Goal: Task Accomplishment & Management: Use online tool/utility

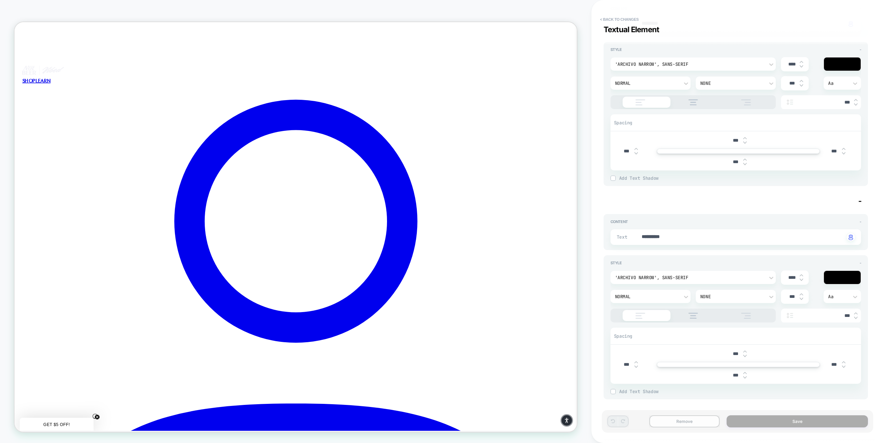
drag, startPoint x: 418, startPoint y: 133, endPoint x: 686, endPoint y: 421, distance: 393.2
click at [686, 421] on button "Remove" at bounding box center [684, 421] width 71 height 12
type textarea "*"
click at [611, 19] on button "< Back to changes" at bounding box center [620, 19] width 46 height 11
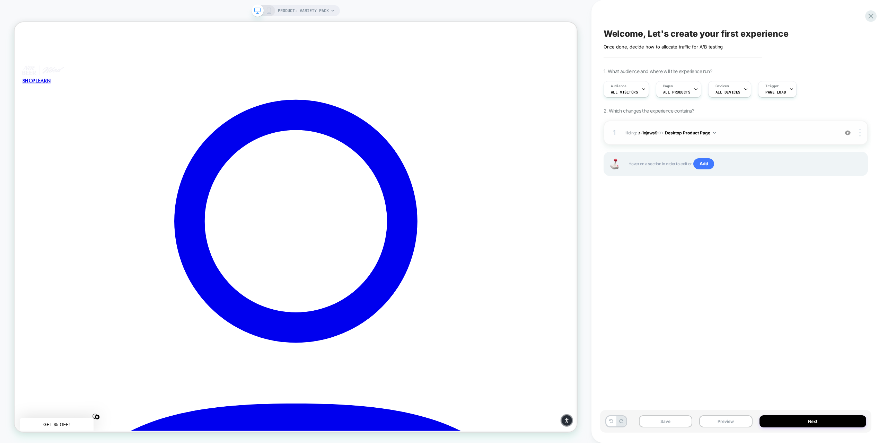
click at [860, 134] on img at bounding box center [859, 133] width 1 height 8
click at [808, 192] on div "Delete" at bounding box center [819, 190] width 62 height 19
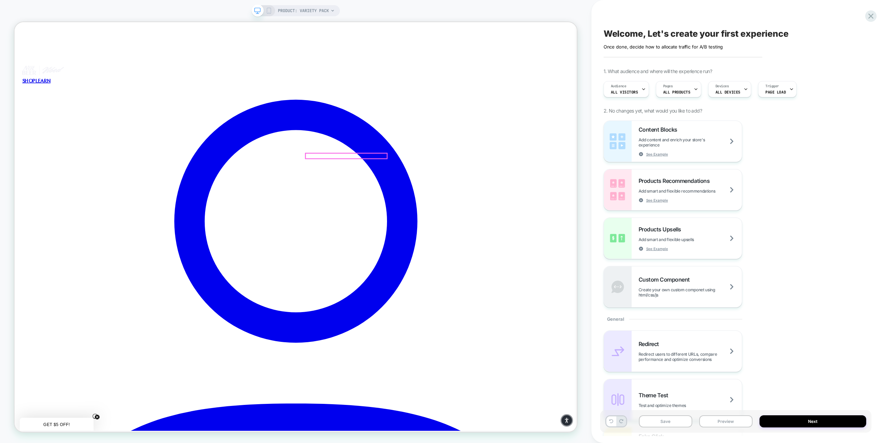
drag, startPoint x: 442, startPoint y: 179, endPoint x: 786, endPoint y: 166, distance: 344.2
click at [786, 166] on div "Content Blocks Add content and enrich your store's experience See Example Produ…" at bounding box center [735, 214] width 264 height 187
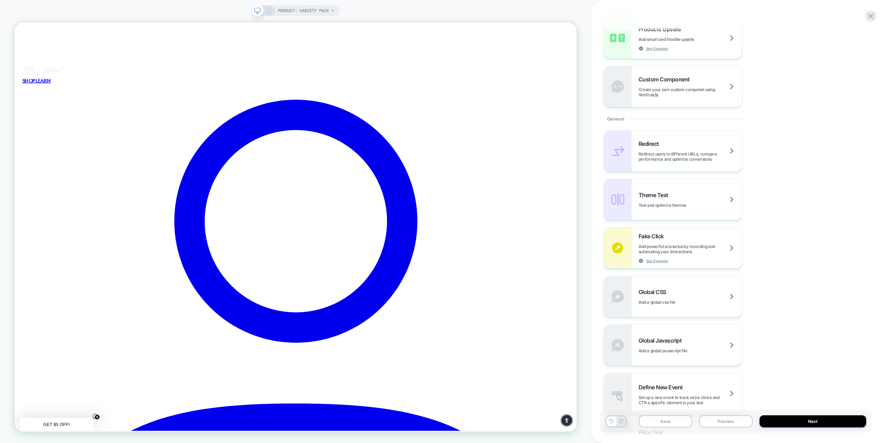
scroll to position [191, 0]
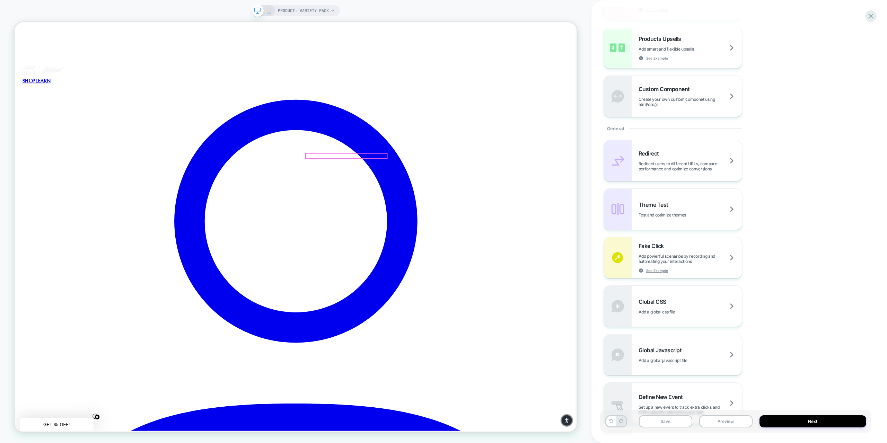
click at [453, 201] on div at bounding box center [457, 200] width 108 height 7
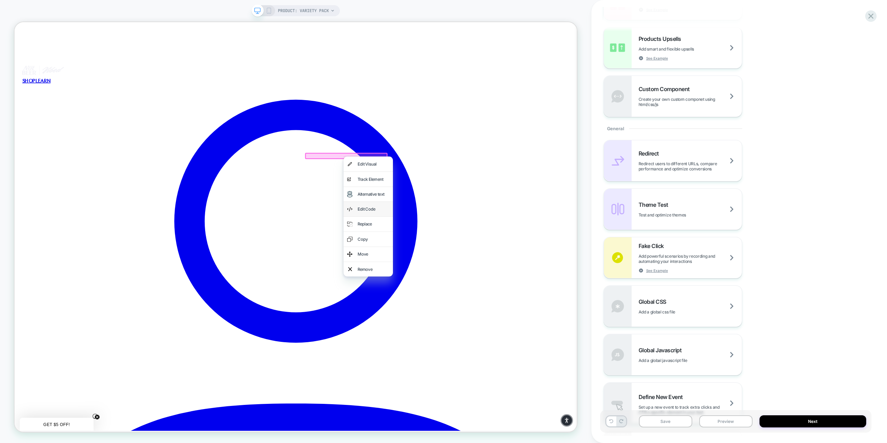
click at [486, 269] on div "Edit Code" at bounding box center [493, 271] width 42 height 10
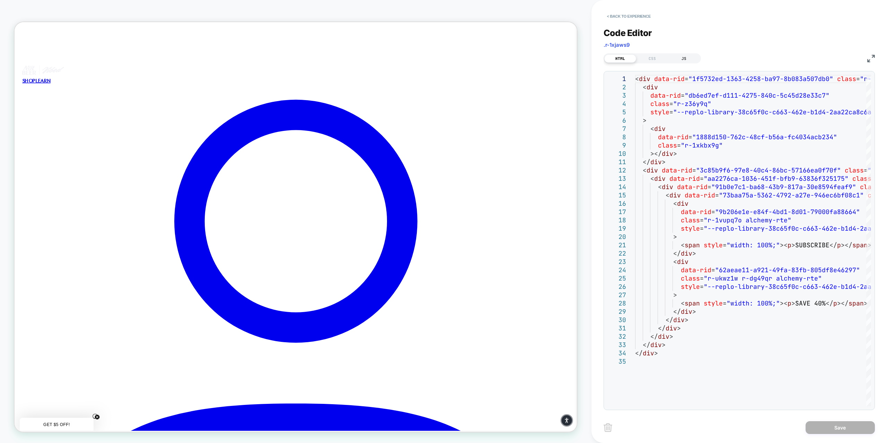
click at [681, 55] on div "JS" at bounding box center [684, 58] width 32 height 8
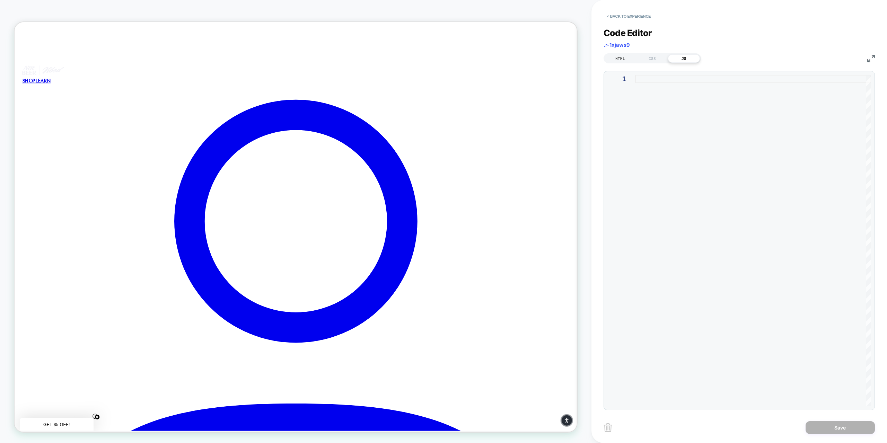
click at [621, 57] on div "HTML" at bounding box center [620, 58] width 32 height 8
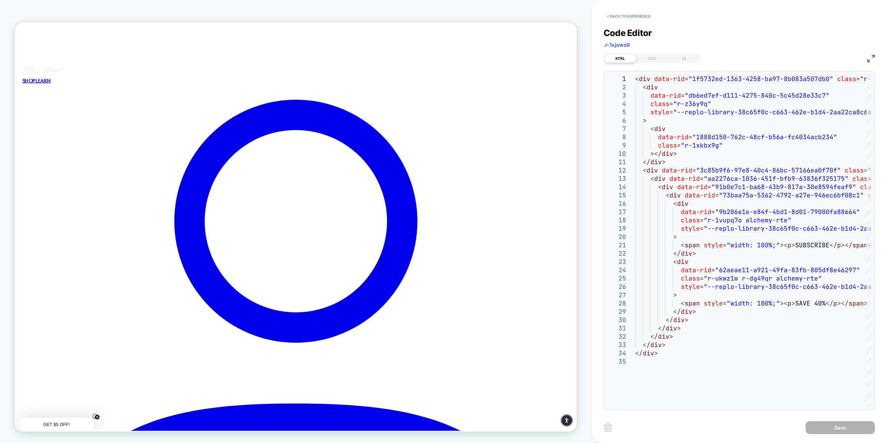
click at [870, 58] on img at bounding box center [871, 59] width 8 height 8
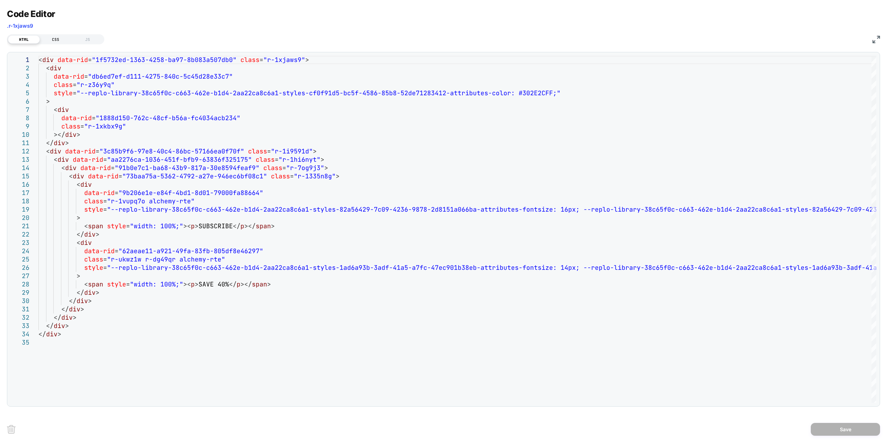
click at [56, 40] on div "CSS" at bounding box center [56, 39] width 32 height 8
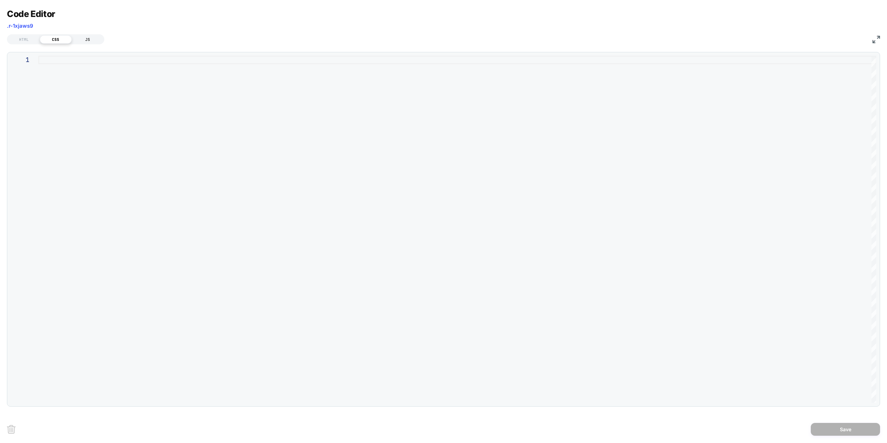
click at [89, 37] on div "JS" at bounding box center [88, 39] width 32 height 8
click at [27, 38] on div "HTML" at bounding box center [24, 39] width 32 height 8
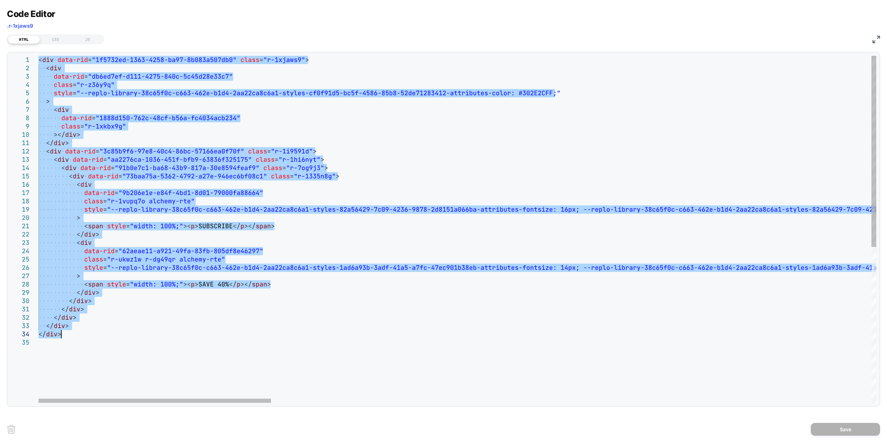
drag, startPoint x: 39, startPoint y: 58, endPoint x: 196, endPoint y: 334, distance: 317.3
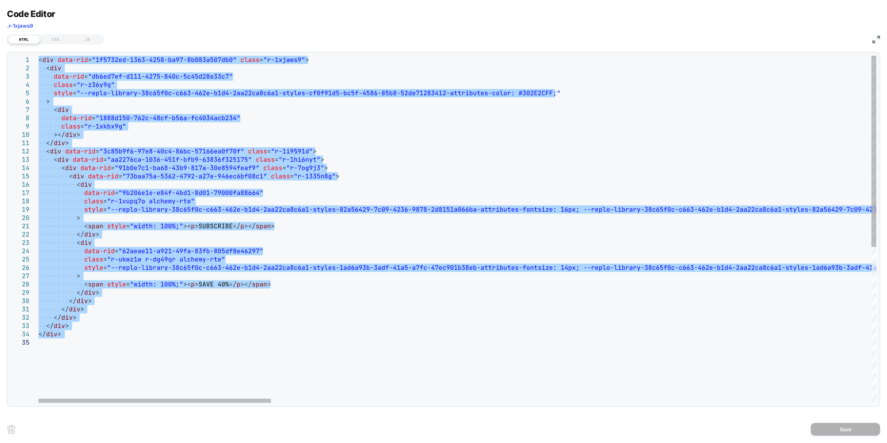
drag, startPoint x: 39, startPoint y: 59, endPoint x: 211, endPoint y: 341, distance: 330.1
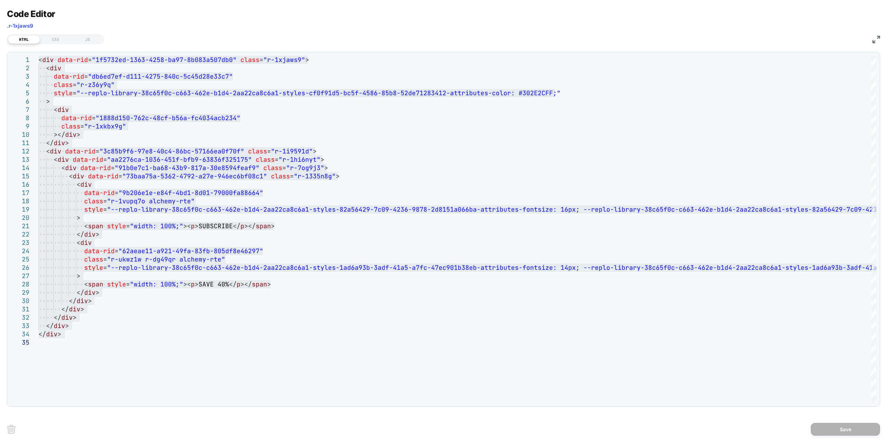
click at [877, 36] on img at bounding box center [876, 40] width 8 height 8
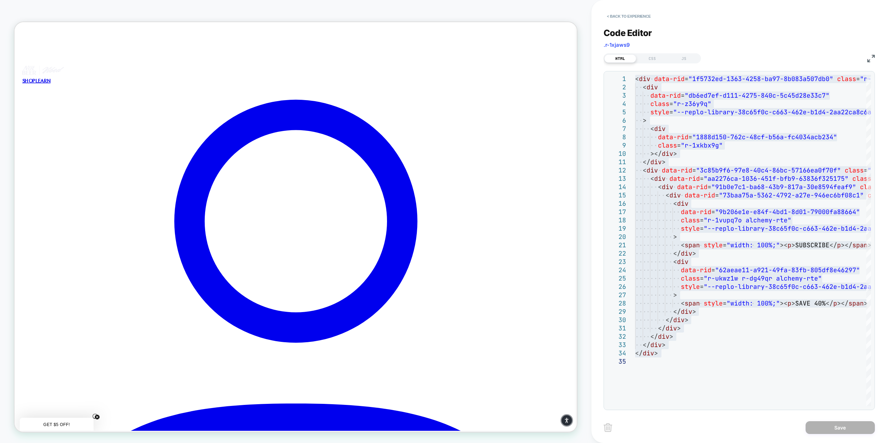
type textarea "**********"
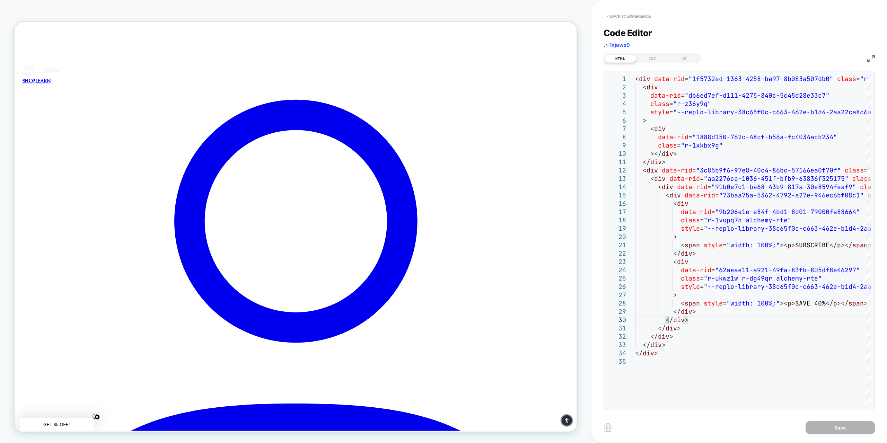
click at [621, 14] on button "< Back to experience" at bounding box center [628, 16] width 51 height 11
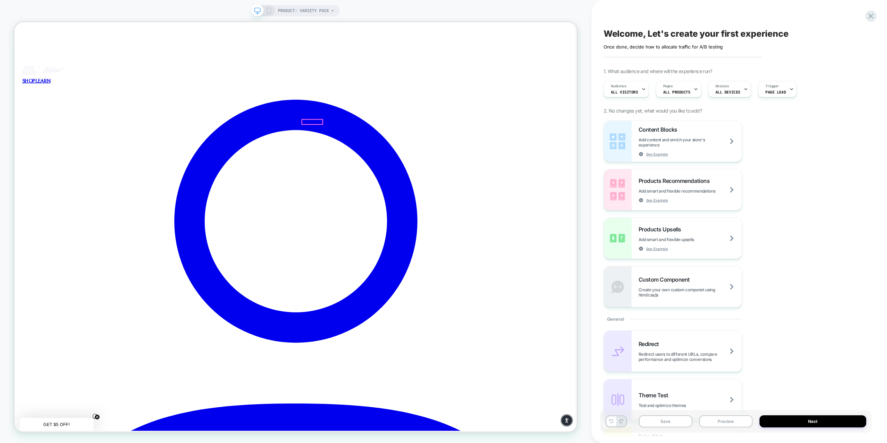
drag, startPoint x: 442, startPoint y: 202, endPoint x: 453, endPoint y: 198, distance: 11.1
click at [453, 198] on div at bounding box center [457, 200] width 108 height 7
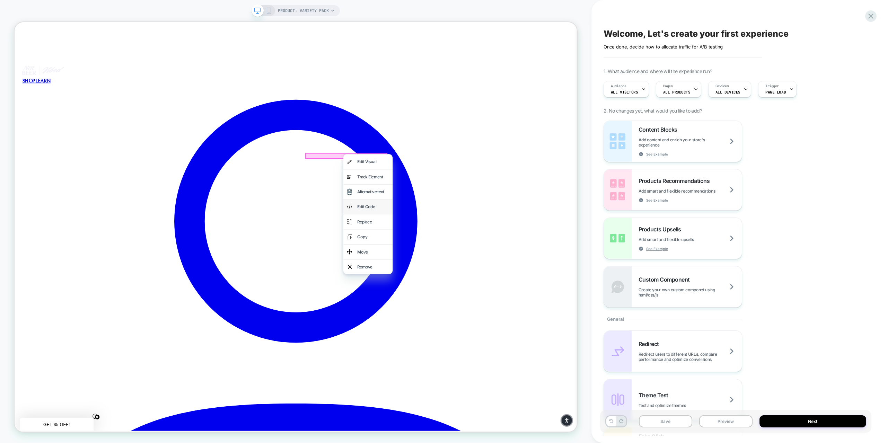
click at [482, 269] on div "Edit Code" at bounding box center [492, 268] width 42 height 10
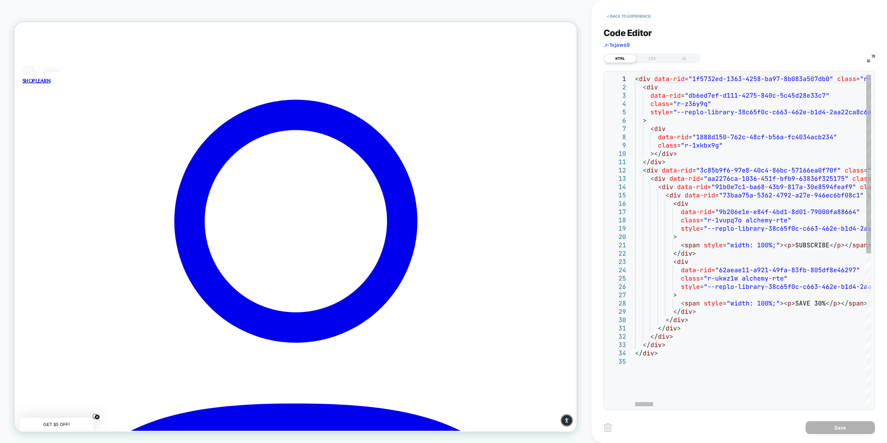
scroll to position [0, 0]
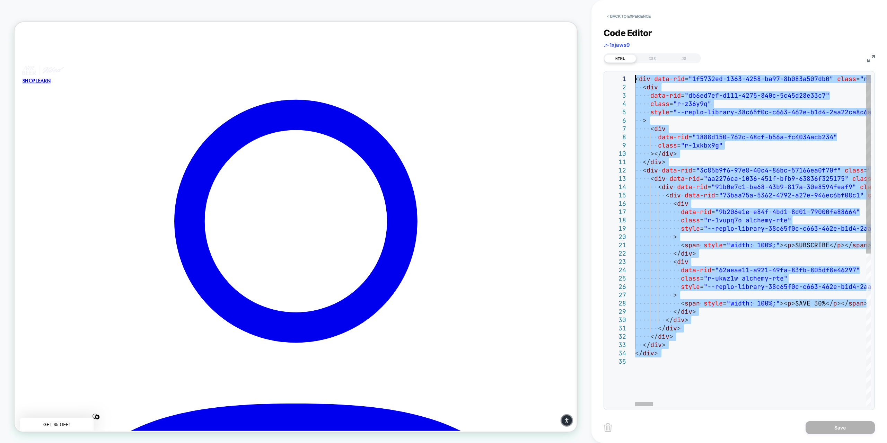
drag, startPoint x: 679, startPoint y: 358, endPoint x: 630, endPoint y: 66, distance: 295.5
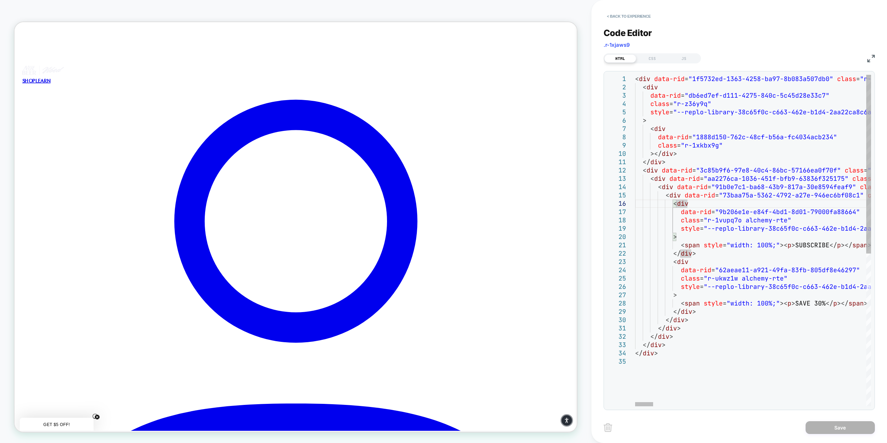
drag, startPoint x: 811, startPoint y: 302, endPoint x: 821, endPoint y: 302, distance: 10.7
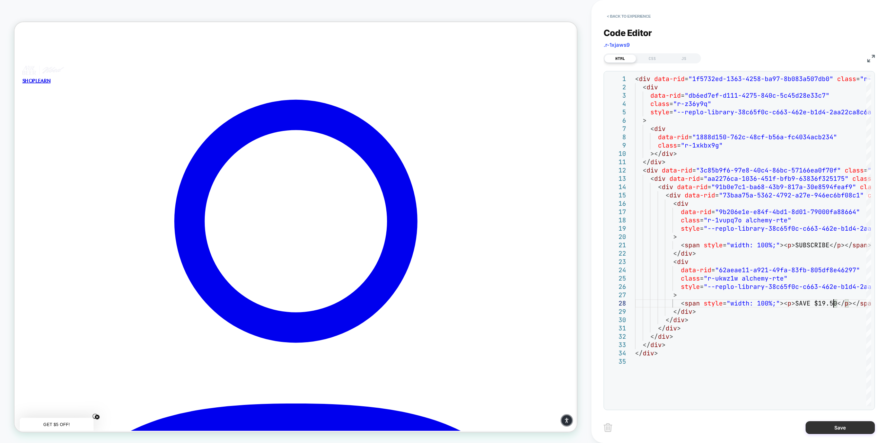
type textarea "**********"
click at [825, 429] on button "Save" at bounding box center [839, 427] width 69 height 13
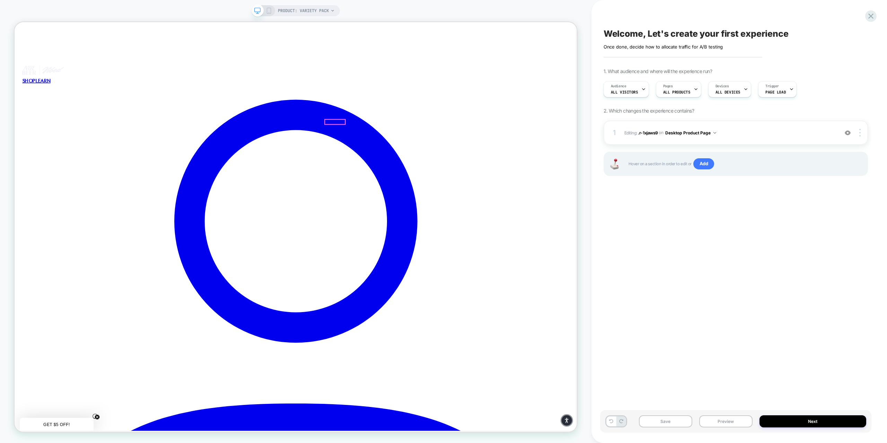
click at [439, 155] on div at bounding box center [441, 155] width 27 height 6
click at [438, 199] on div at bounding box center [457, 200] width 108 height 7
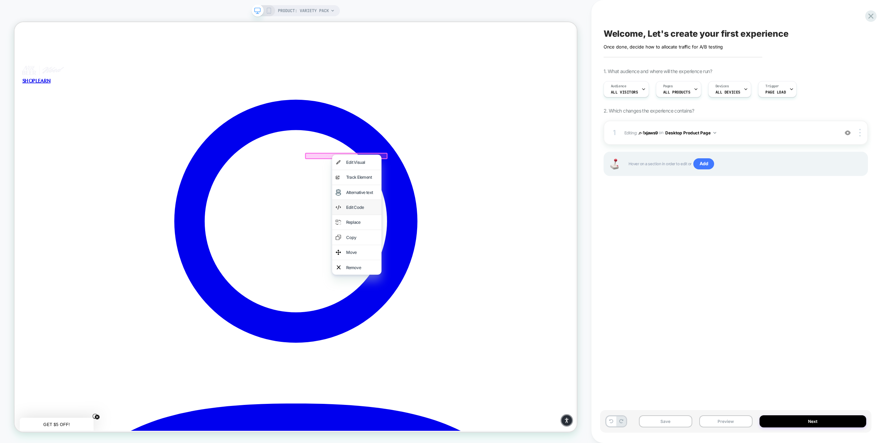
click at [466, 268] on div "Edit Code" at bounding box center [478, 269] width 42 height 10
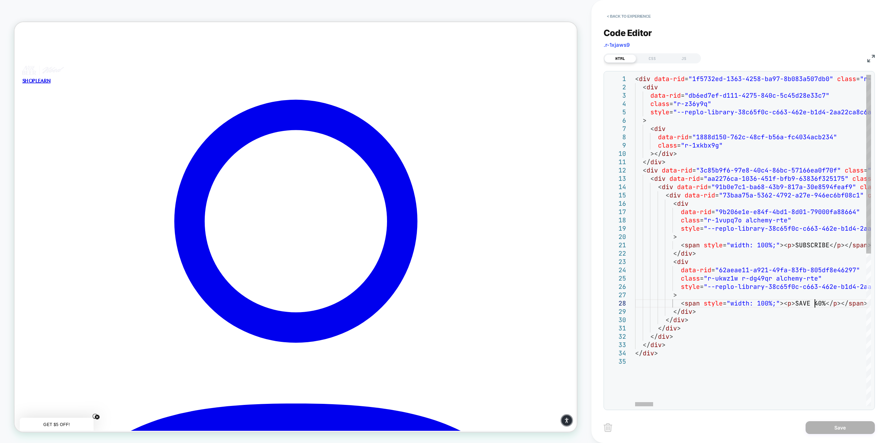
scroll to position [0, 0]
drag, startPoint x: 814, startPoint y: 304, endPoint x: 820, endPoint y: 304, distance: 6.6
type textarea "**********"
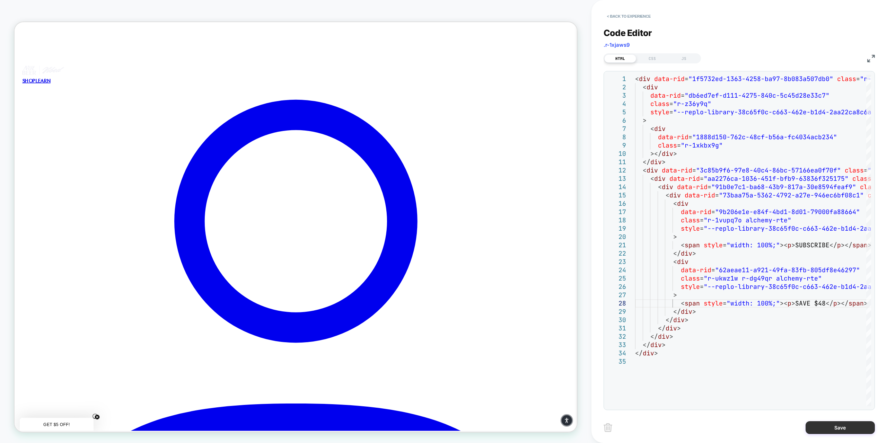
click at [829, 424] on button "Save" at bounding box center [839, 427] width 69 height 13
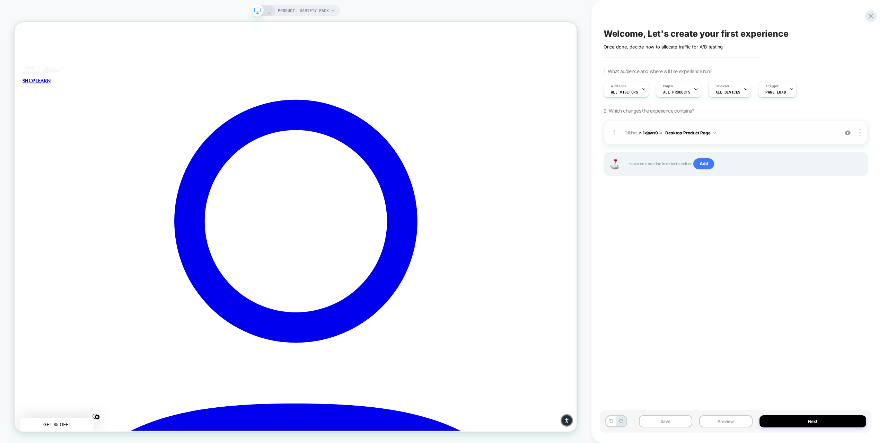
click at [747, 129] on span "Editing : .r-1xjaws9 .r-1xjaws9 on Desktop Product Page" at bounding box center [729, 133] width 211 height 9
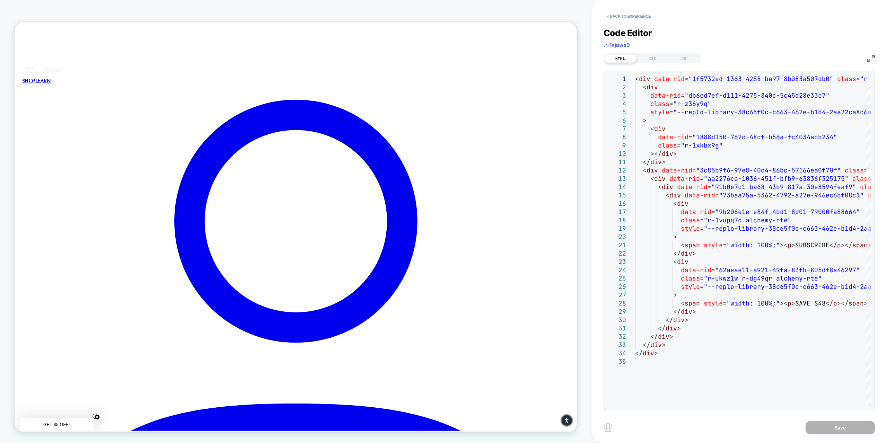
click at [868, 58] on img at bounding box center [871, 59] width 8 height 8
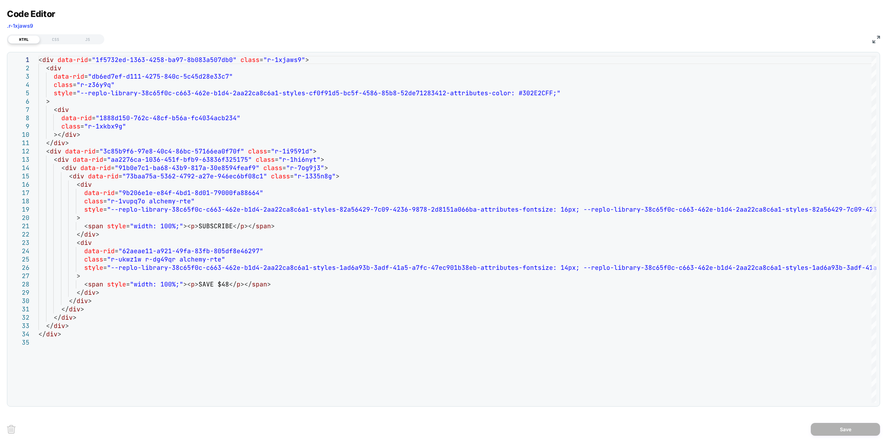
click at [875, 37] on img at bounding box center [876, 40] width 8 height 8
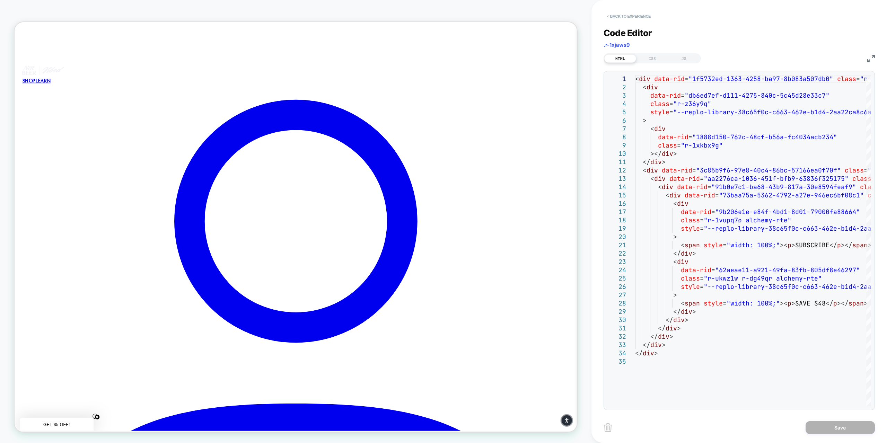
click at [633, 19] on button "< Back to experience" at bounding box center [628, 16] width 51 height 11
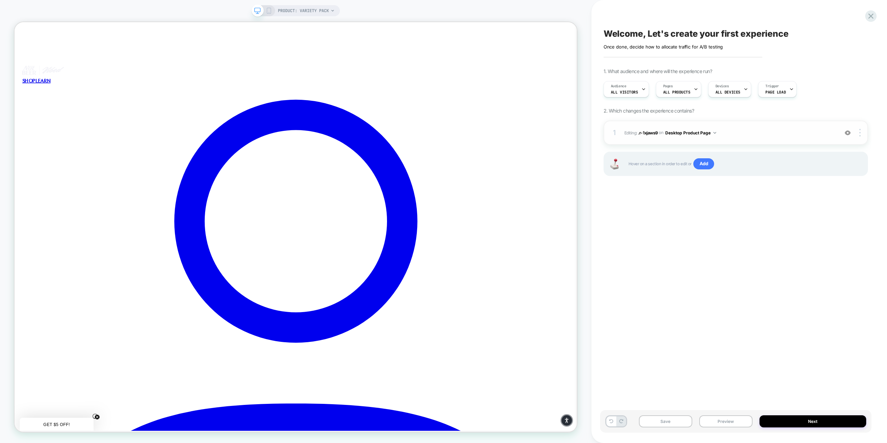
click at [617, 134] on div "1" at bounding box center [614, 132] width 7 height 12
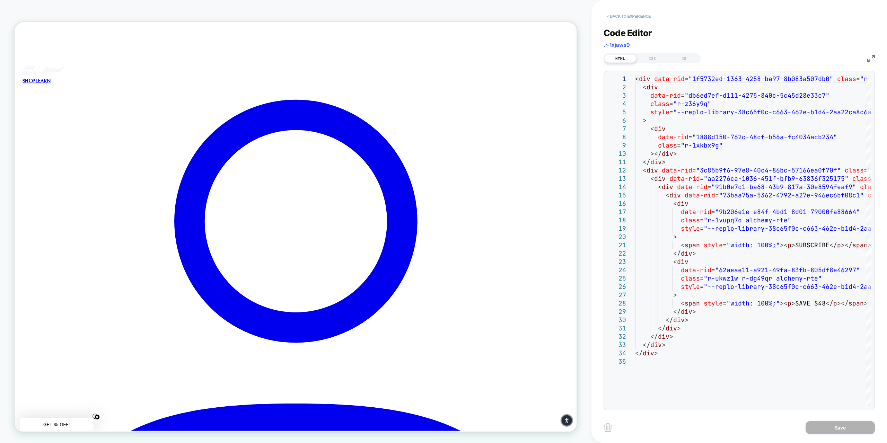
click at [623, 16] on button "< Back to experience" at bounding box center [628, 16] width 51 height 11
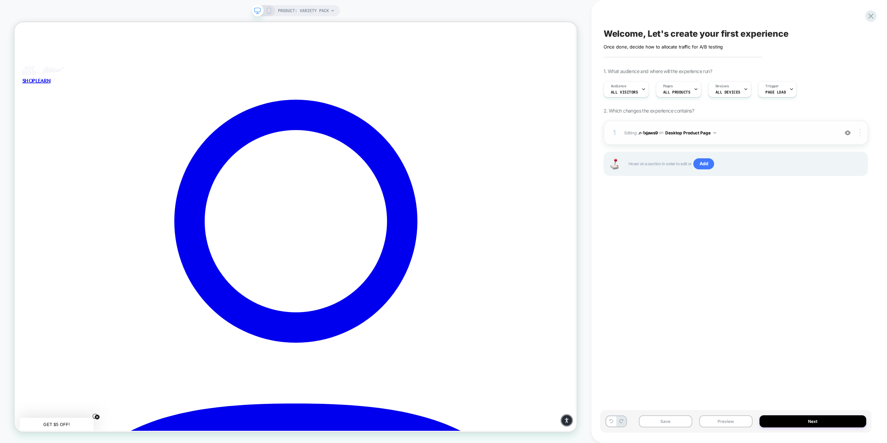
click at [862, 133] on div at bounding box center [860, 133] width 13 height 8
click at [711, 132] on button "Desktop Product Page" at bounding box center [690, 133] width 51 height 9
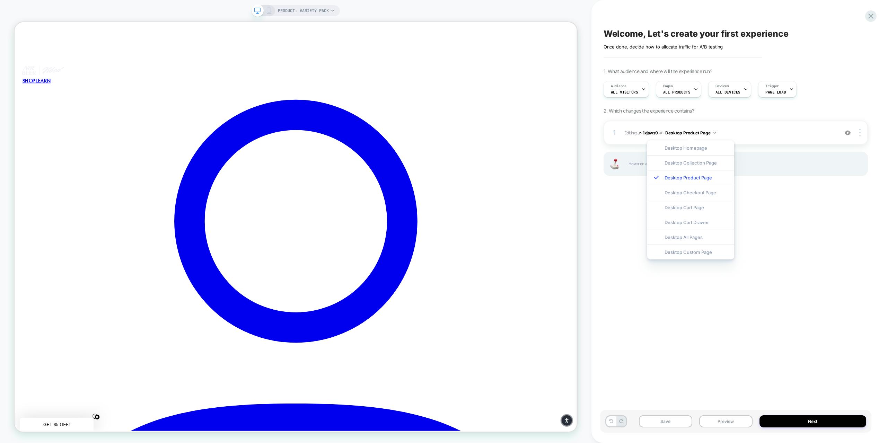
click at [768, 111] on div "1. What audience and where will the experience run? Audience All Visitors Pages…" at bounding box center [735, 130] width 264 height 125
click at [847, 133] on img at bounding box center [848, 133] width 6 height 6
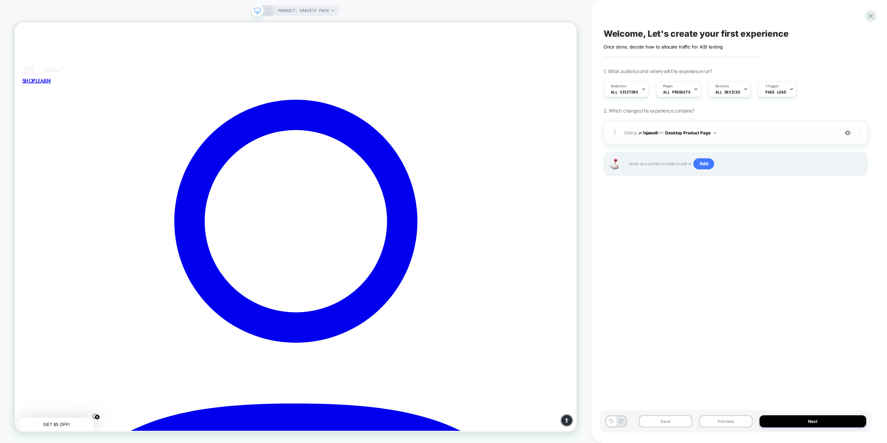
click at [861, 131] on div at bounding box center [860, 133] width 13 height 8
click at [862, 132] on div at bounding box center [860, 133] width 13 height 8
click at [814, 131] on div "Copy CSS Selector" at bounding box center [819, 133] width 62 height 19
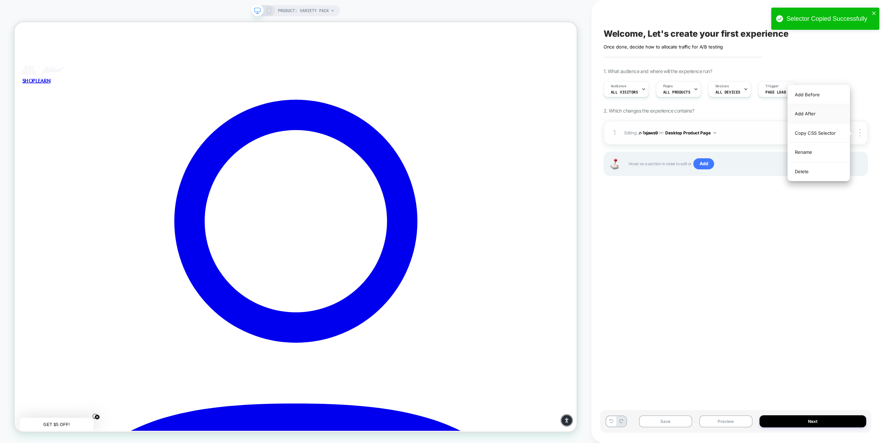
click at [808, 112] on div "Add After" at bounding box center [819, 113] width 62 height 19
click at [807, 92] on div "Add Before" at bounding box center [819, 94] width 62 height 19
click at [789, 172] on div "Delete" at bounding box center [819, 171] width 62 height 19
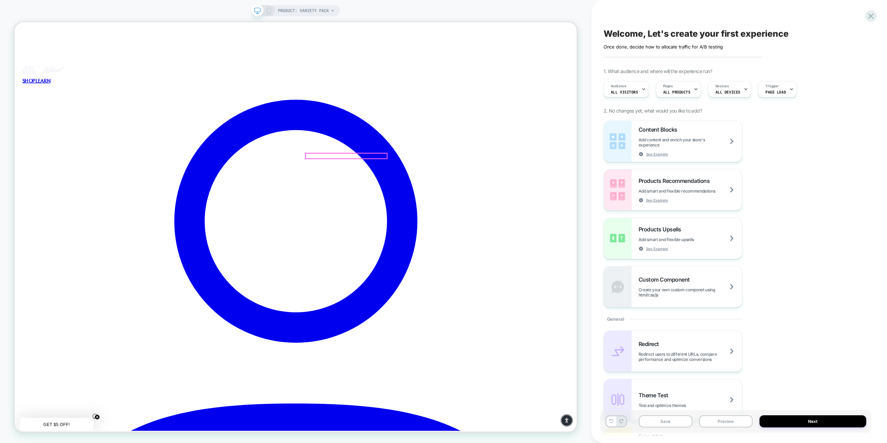
click at [454, 201] on div at bounding box center [457, 200] width 108 height 7
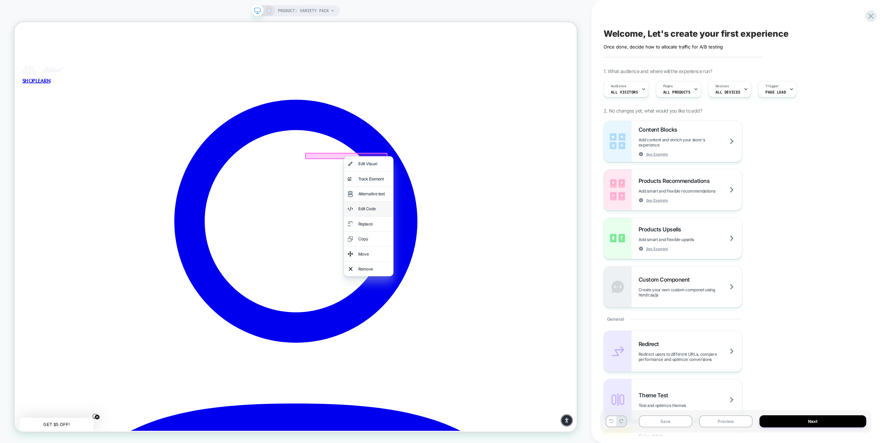
click at [491, 274] on div "Edit Code" at bounding box center [494, 271] width 42 height 10
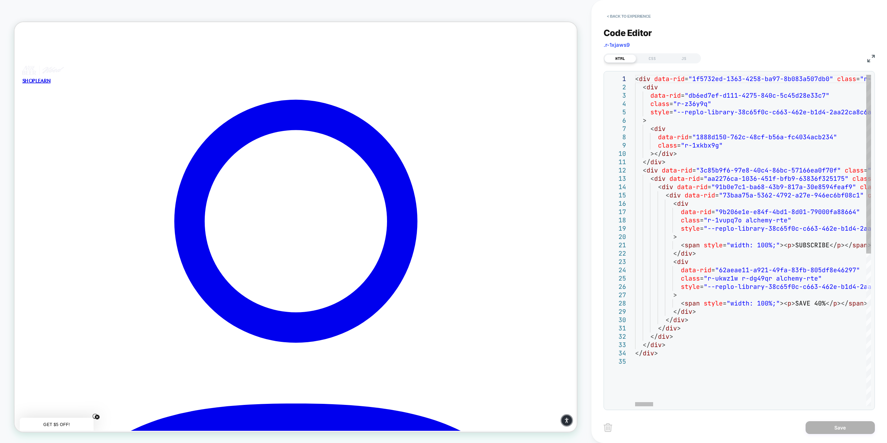
scroll to position [0, 0]
drag, startPoint x: 812, startPoint y: 304, endPoint x: 822, endPoint y: 302, distance: 10.1
type textarea "**********"
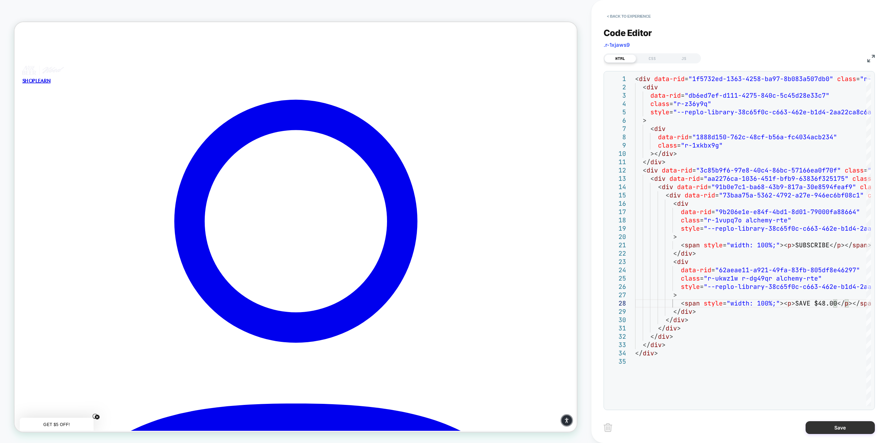
click at [839, 429] on button "Save" at bounding box center [839, 427] width 69 height 13
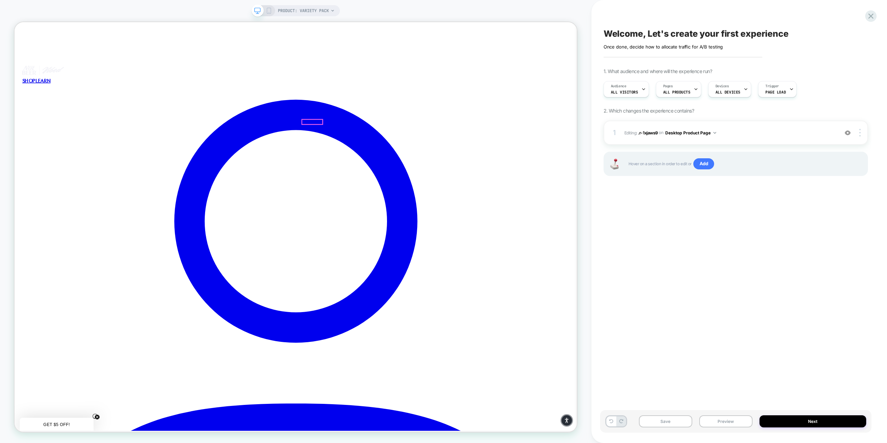
click at [464, 199] on div at bounding box center [457, 200] width 108 height 7
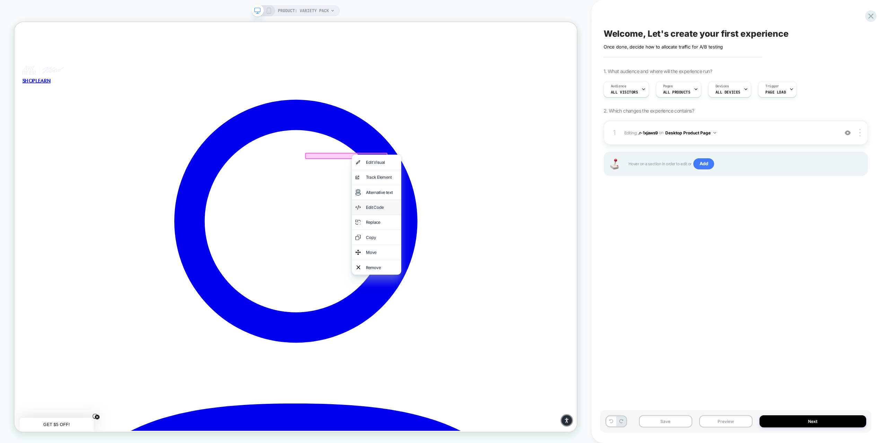
click at [483, 272] on div "Edit Code" at bounding box center [504, 269] width 42 height 10
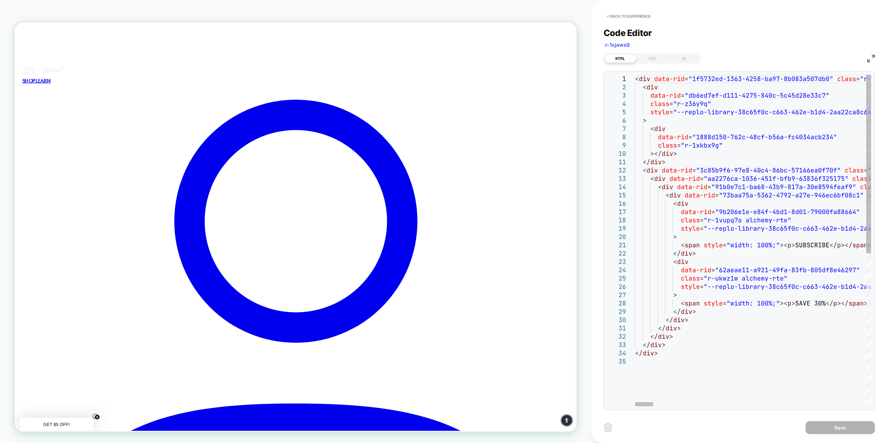
scroll to position [0, 0]
drag, startPoint x: 811, startPoint y: 303, endPoint x: 821, endPoint y: 304, distance: 10.1
type textarea "**********"
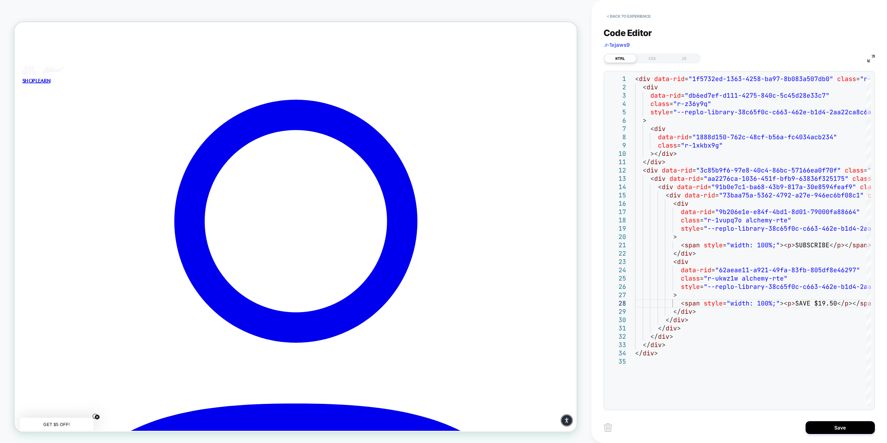
drag, startPoint x: 0, startPoint y: 52, endPoint x: 4, endPoint y: 51, distance: 4.3
click at [0, 52] on div "PRODUCT: Variety Pack PRODUCT: Variety Pack" at bounding box center [295, 221] width 591 height 429
click at [616, 14] on button "< Back to experience" at bounding box center [628, 16] width 51 height 11
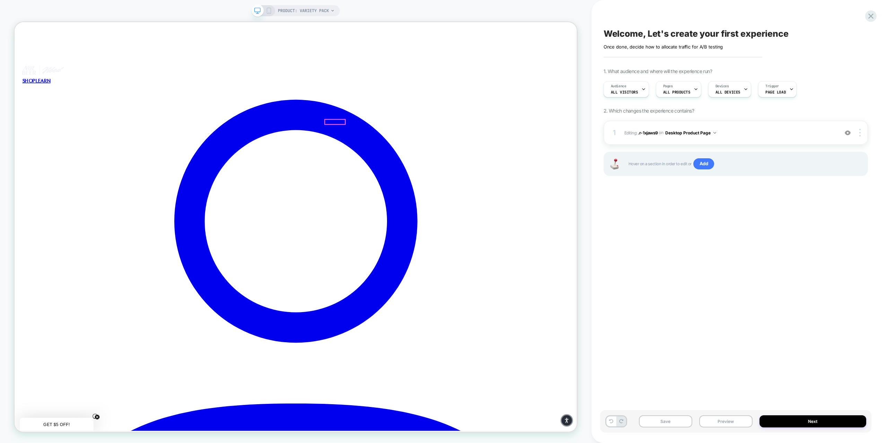
click at [455, 199] on div at bounding box center [457, 200] width 108 height 7
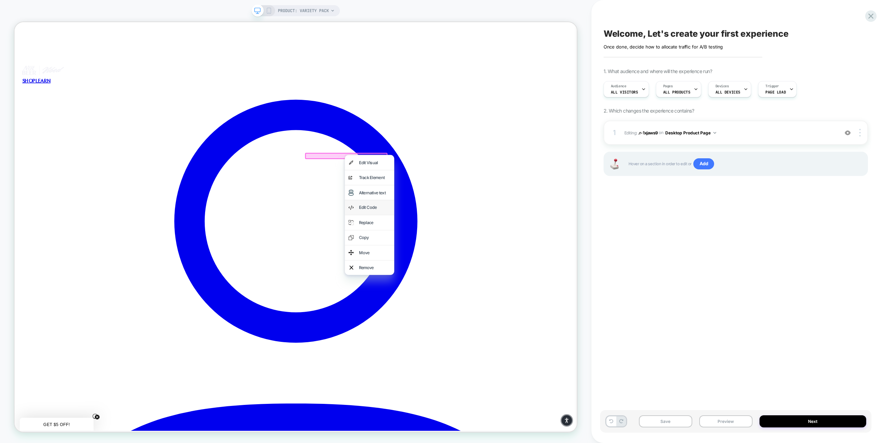
click at [483, 268] on div "Edit Code" at bounding box center [495, 269] width 42 height 10
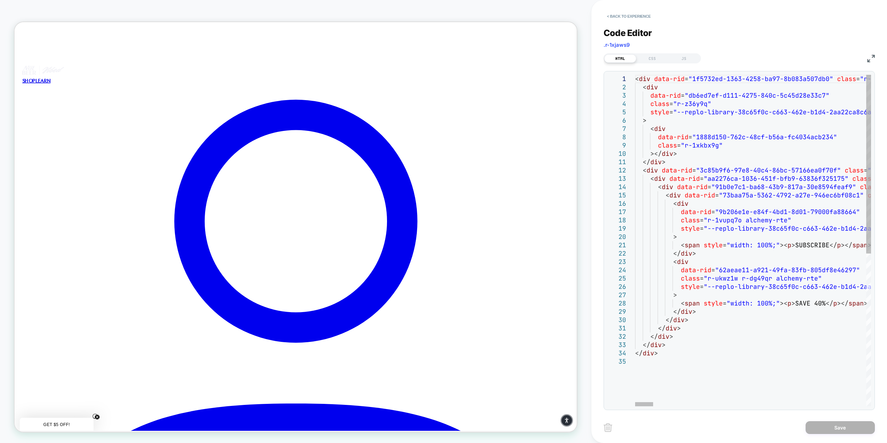
drag, startPoint x: 812, startPoint y: 303, endPoint x: 821, endPoint y: 303, distance: 9.0
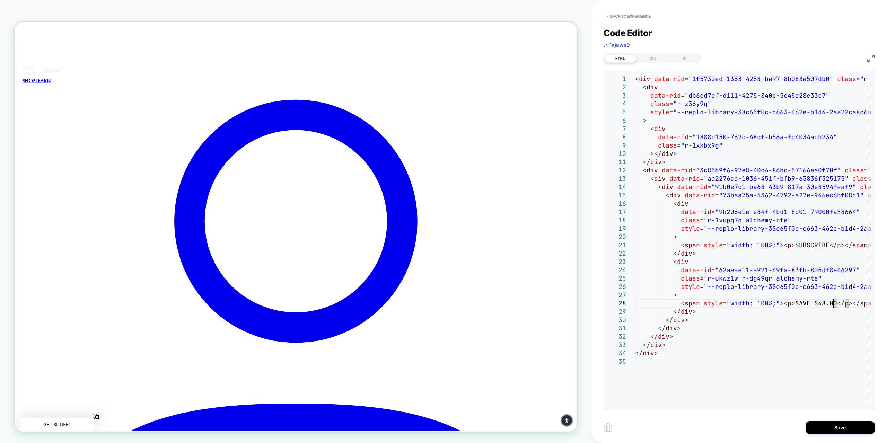
type textarea "**********"
click at [674, 422] on div "Save" at bounding box center [738, 427] width 271 height 17
click at [861, 428] on button "Save" at bounding box center [839, 427] width 69 height 13
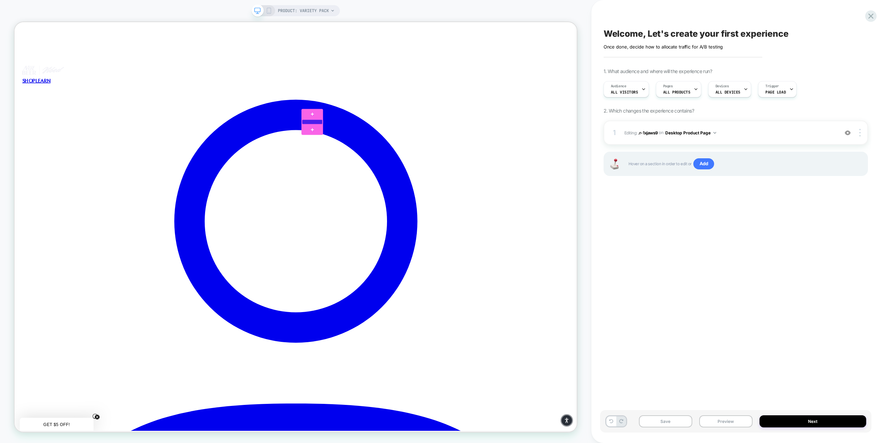
click at [410, 157] on div at bounding box center [411, 155] width 27 height 6
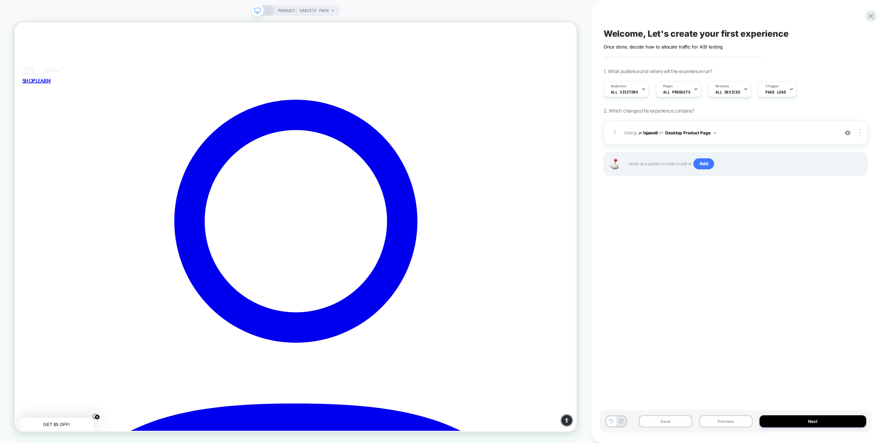
click at [660, 225] on div "Welcome, Let's create your first experience Click to edit experience details On…" at bounding box center [735, 221] width 271 height 429
click at [768, 271] on div "Welcome, Let's create your first experience Click to edit experience details On…" at bounding box center [735, 221] width 271 height 429
